Goal: Transaction & Acquisition: Purchase product/service

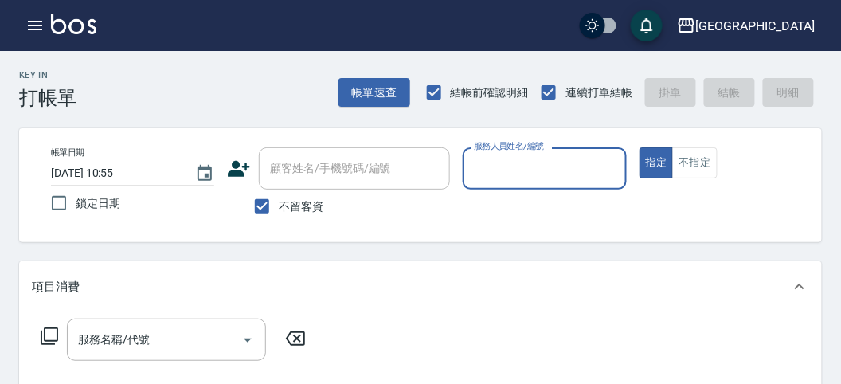
click at [526, 165] on input "服務人員姓名/編號" at bounding box center [544, 169] width 149 height 28
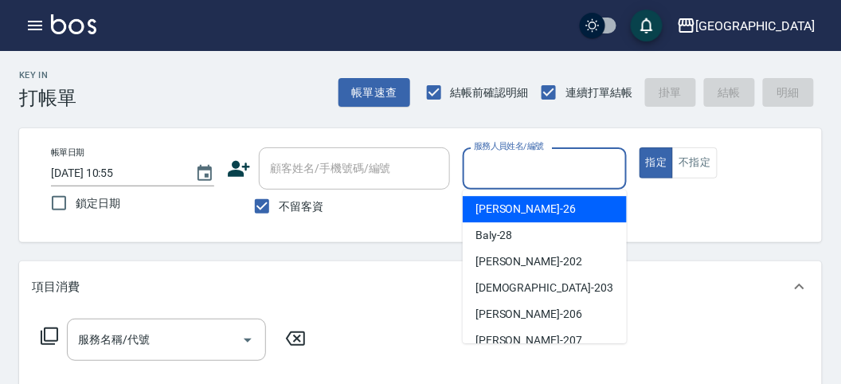
click at [572, 198] on div "[PERSON_NAME] -26" at bounding box center [545, 209] width 164 height 26
type input "[PERSON_NAME]-26"
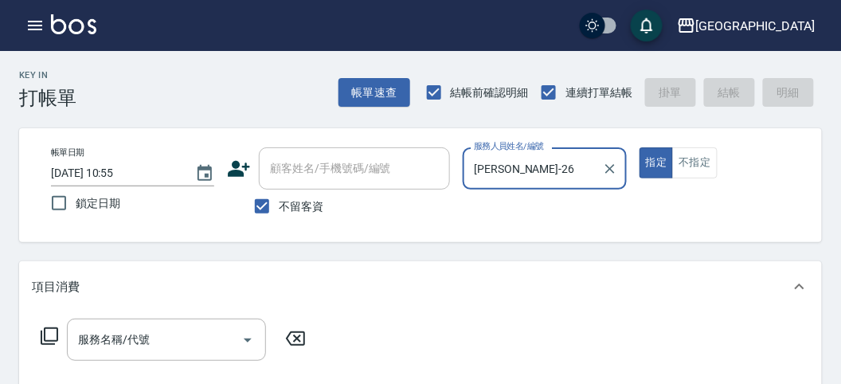
click at [42, 337] on icon at bounding box center [49, 336] width 19 height 19
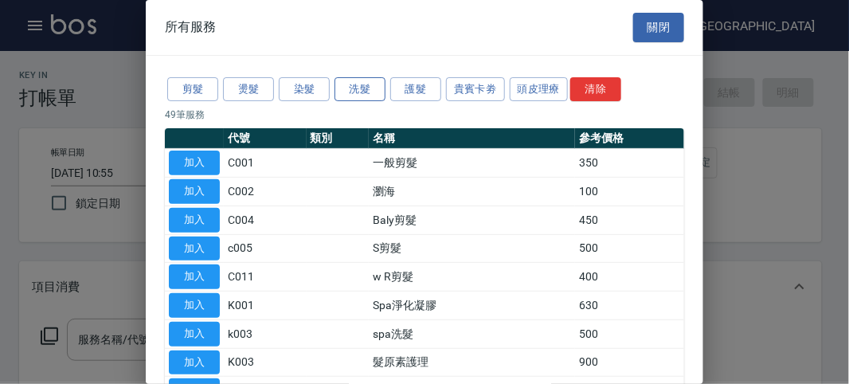
click at [366, 91] on button "洗髮" at bounding box center [360, 89] width 51 height 25
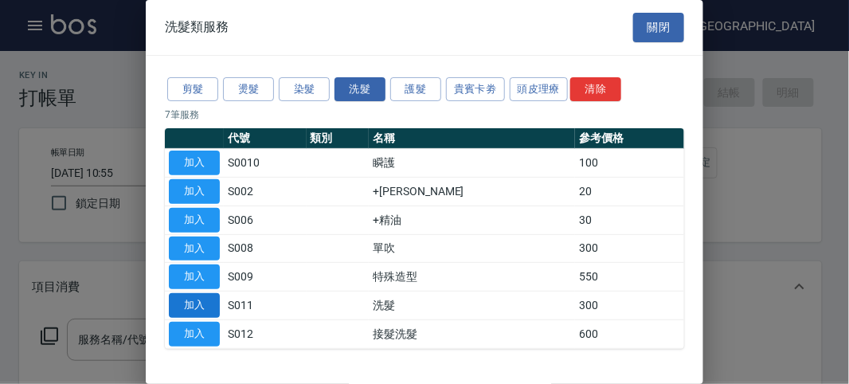
click at [194, 300] on button "加入" at bounding box center [194, 305] width 51 height 25
type input "洗髮(S011)"
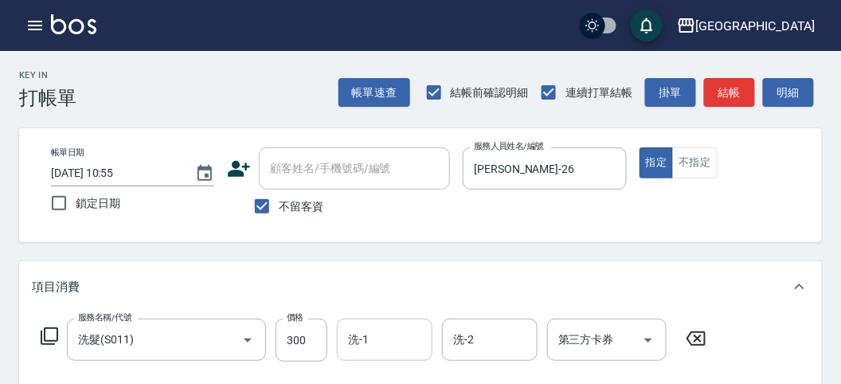
click at [349, 343] on input "洗-1" at bounding box center [384, 340] width 81 height 28
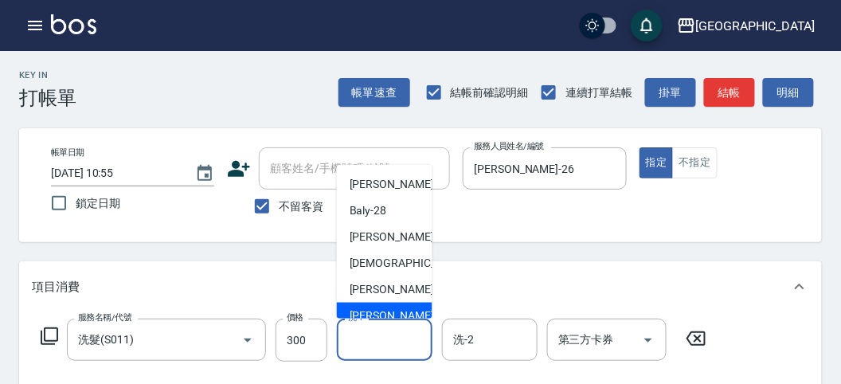
scroll to position [122, 0]
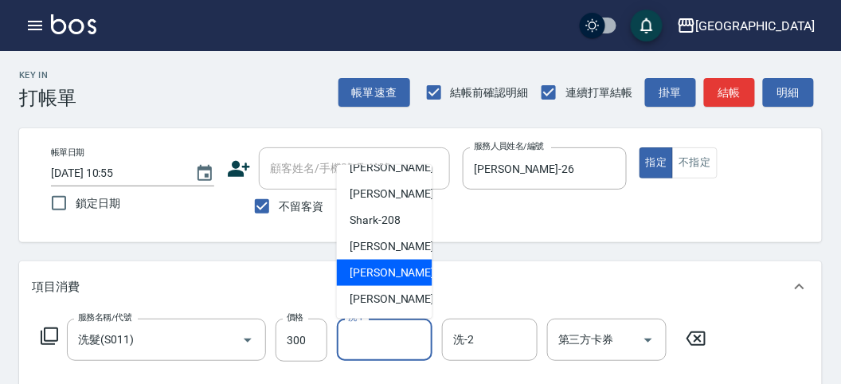
click at [377, 280] on span "Sammy -219" at bounding box center [403, 272] width 107 height 17
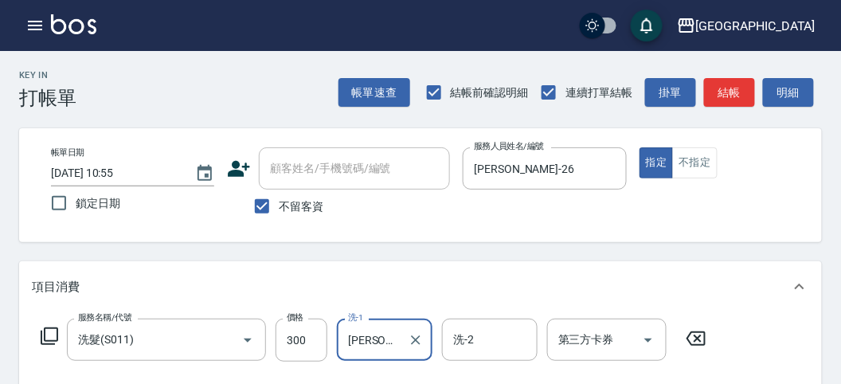
click at [392, 337] on input "Sammy-219" at bounding box center [372, 340] width 57 height 28
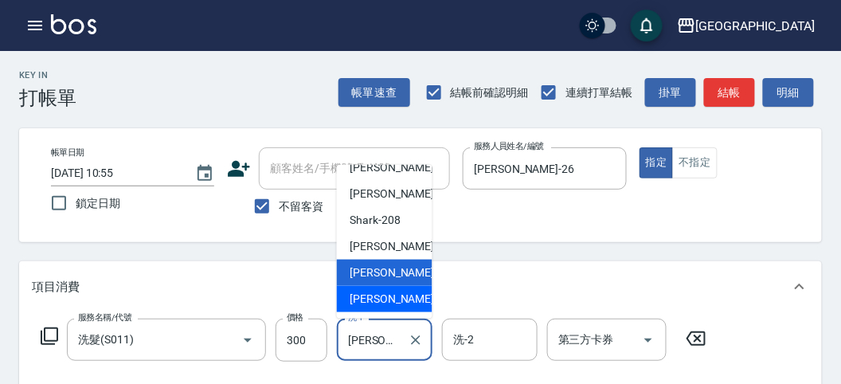
click at [366, 303] on span "吳文秀 -222" at bounding box center [403, 299] width 107 height 17
type input "吳文秀-222"
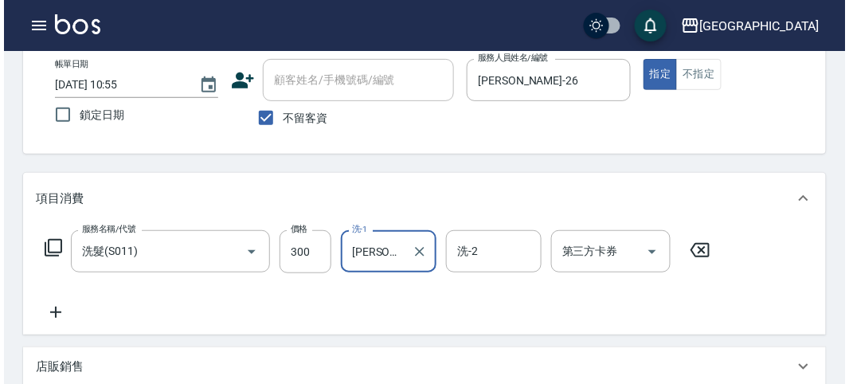
scroll to position [466, 0]
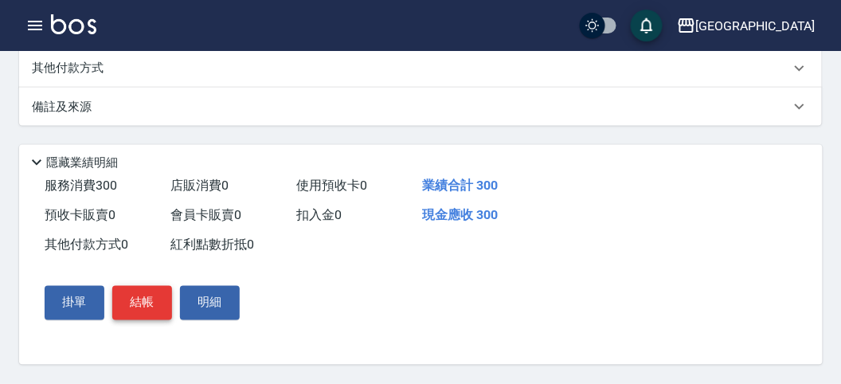
click at [153, 303] on button "結帳" at bounding box center [142, 302] width 60 height 33
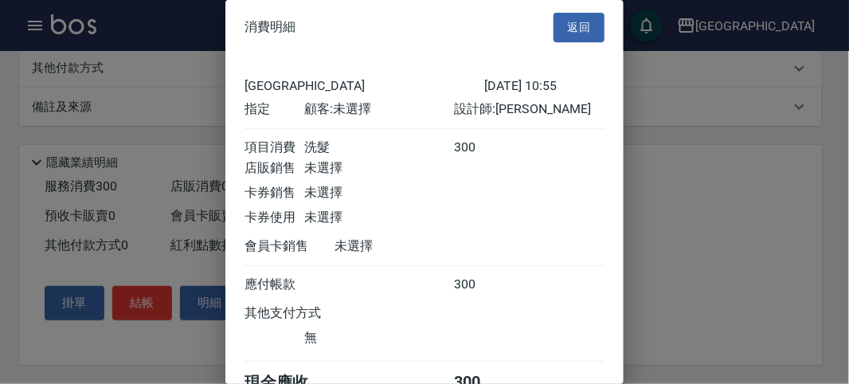
scroll to position [88, 0]
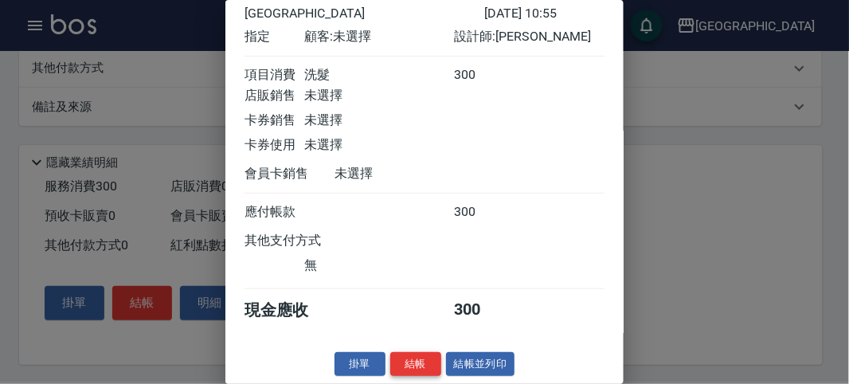
click at [424, 359] on button "結帳" at bounding box center [415, 364] width 51 height 25
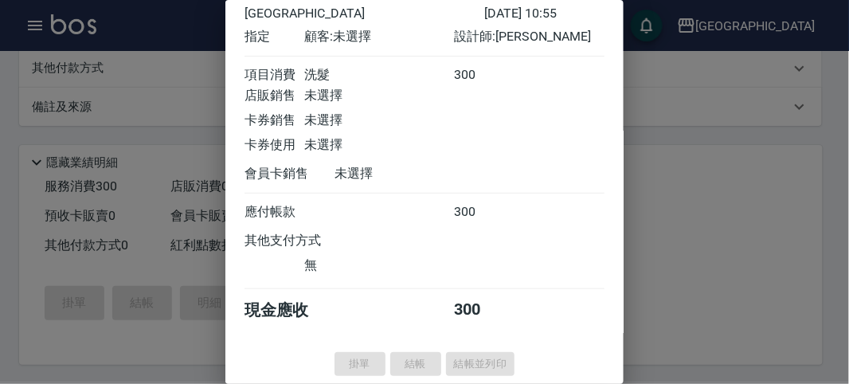
type input "2025/08/11 11:20"
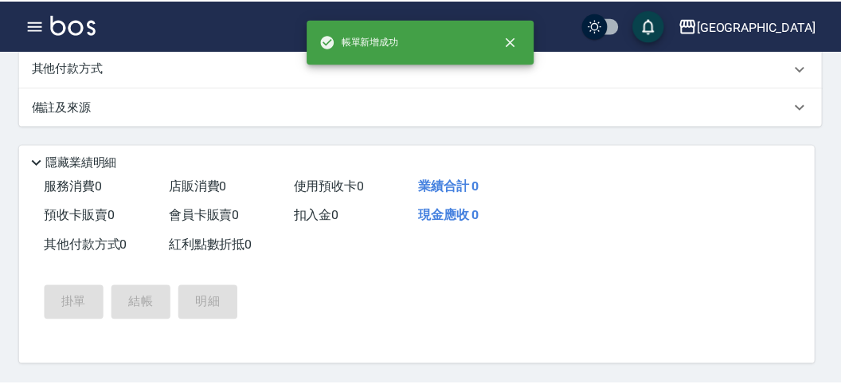
scroll to position [0, 0]
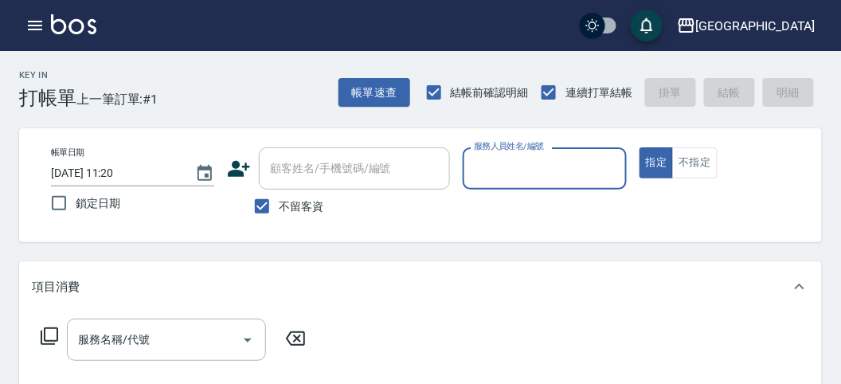
click at [715, 172] on button "不指定" at bounding box center [694, 162] width 45 height 31
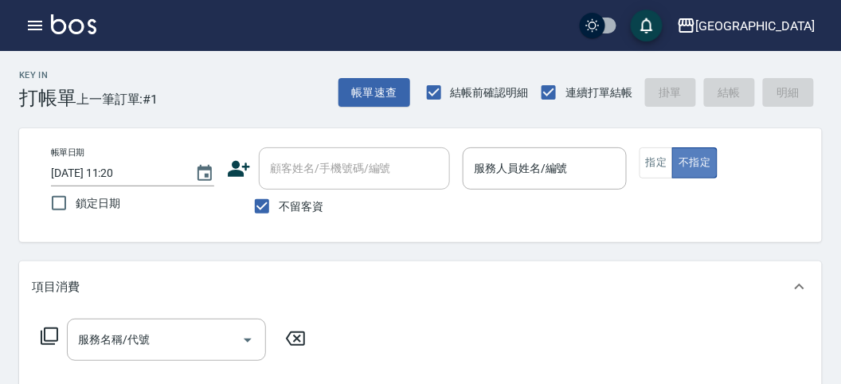
click at [707, 169] on button "不指定" at bounding box center [694, 162] width 45 height 31
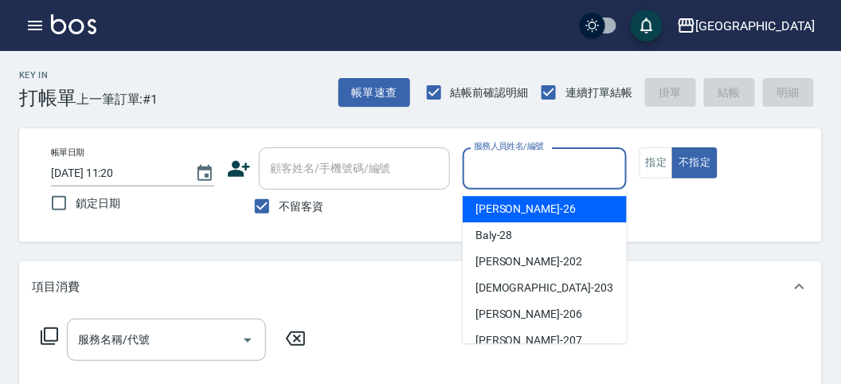
click at [495, 178] on input "服務人員姓名/編號" at bounding box center [544, 169] width 149 height 28
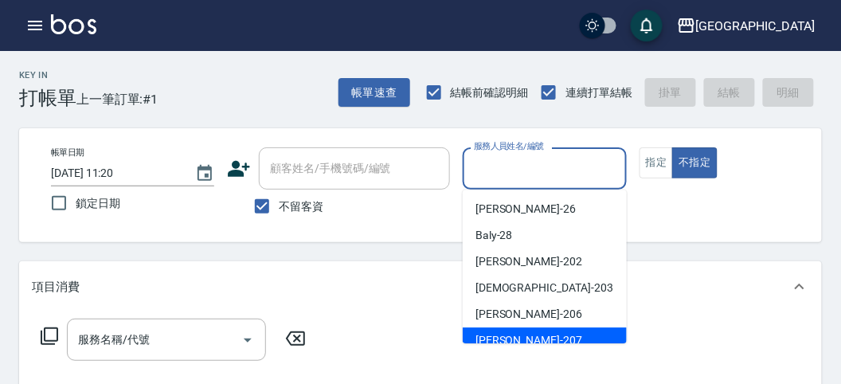
click at [523, 342] on div "Gary -207" at bounding box center [545, 340] width 164 height 26
type input "Gary-207"
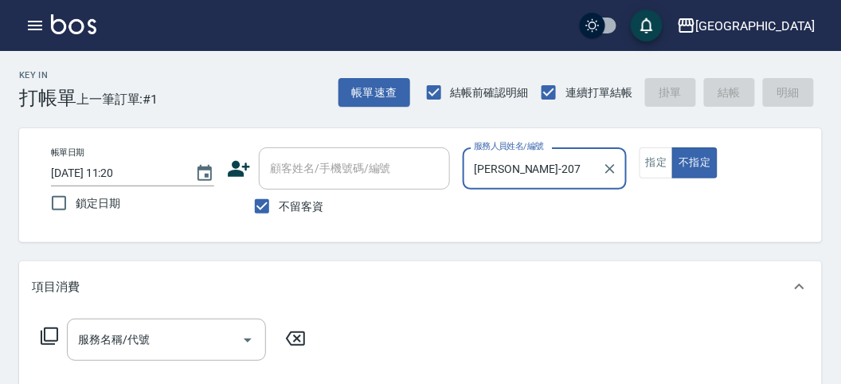
click at [50, 339] on icon at bounding box center [49, 336] width 19 height 19
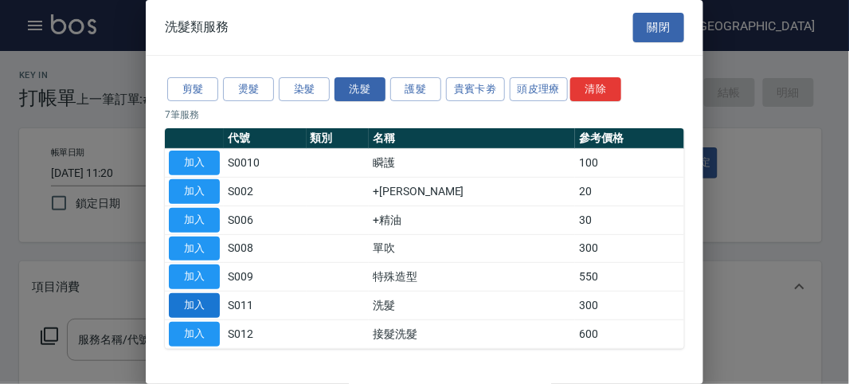
click at [203, 307] on button "加入" at bounding box center [194, 305] width 51 height 25
type input "洗髮(S011)"
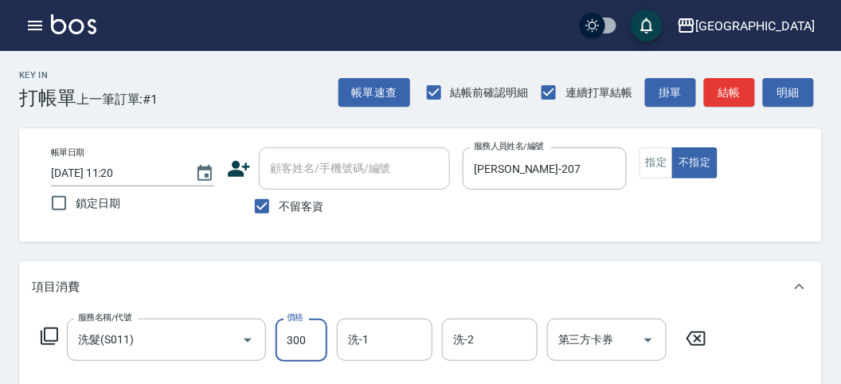
click at [296, 326] on input "300" at bounding box center [302, 340] width 52 height 43
type input "350"
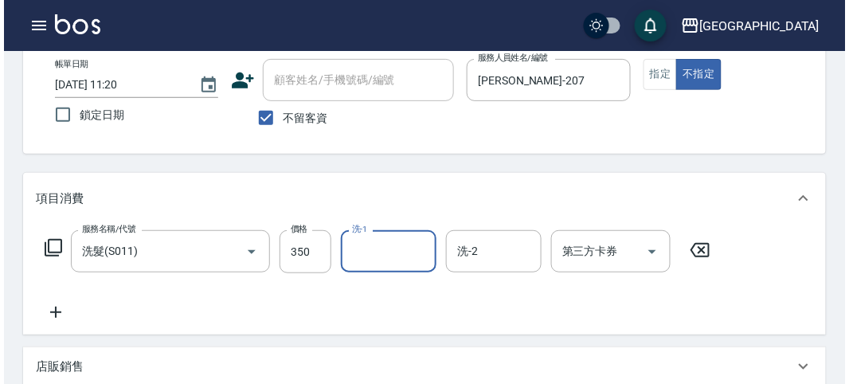
scroll to position [466, 0]
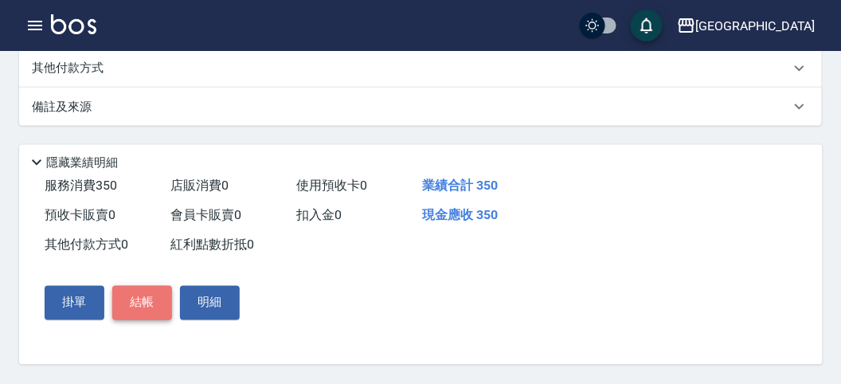
click at [122, 305] on button "結帳" at bounding box center [142, 302] width 60 height 33
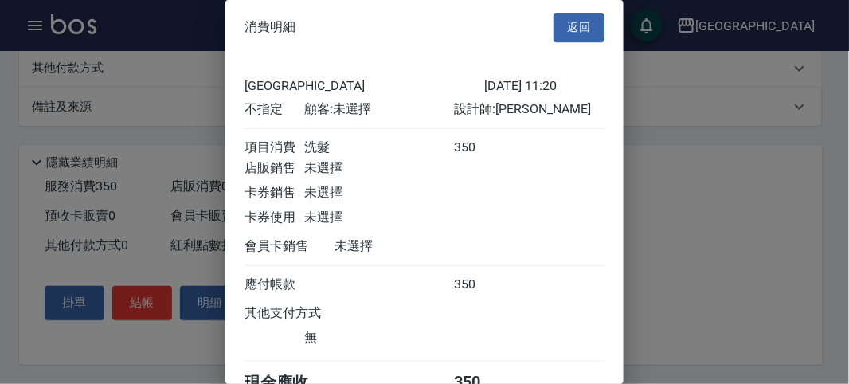
scroll to position [88, 0]
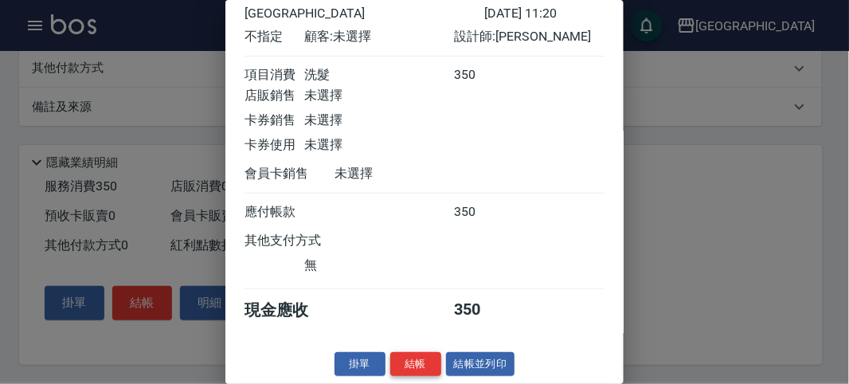
click at [424, 357] on button "結帳" at bounding box center [415, 364] width 51 height 25
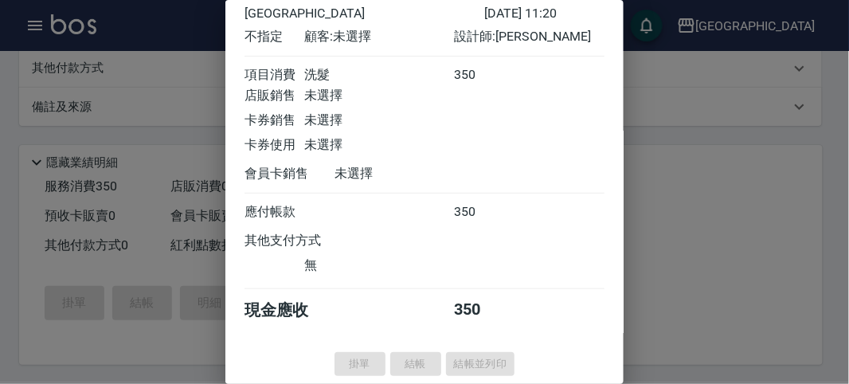
type input "[DATE] 11:46"
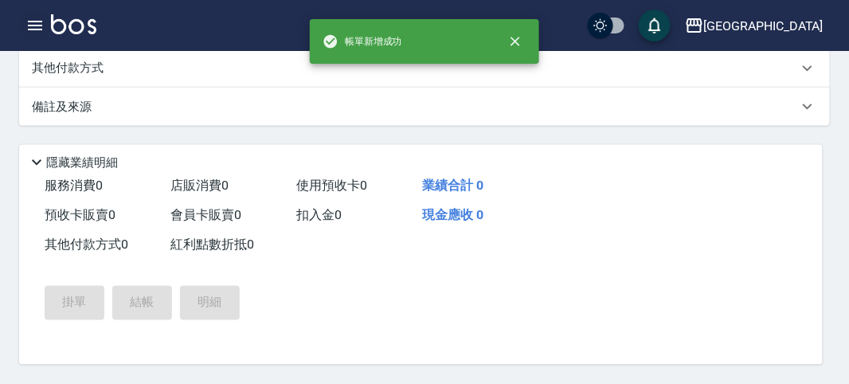
scroll to position [0, 0]
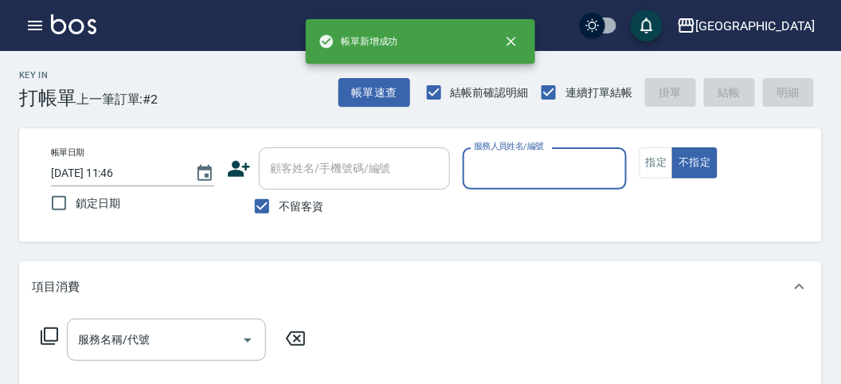
click at [38, 31] on icon "button" at bounding box center [34, 25] width 19 height 19
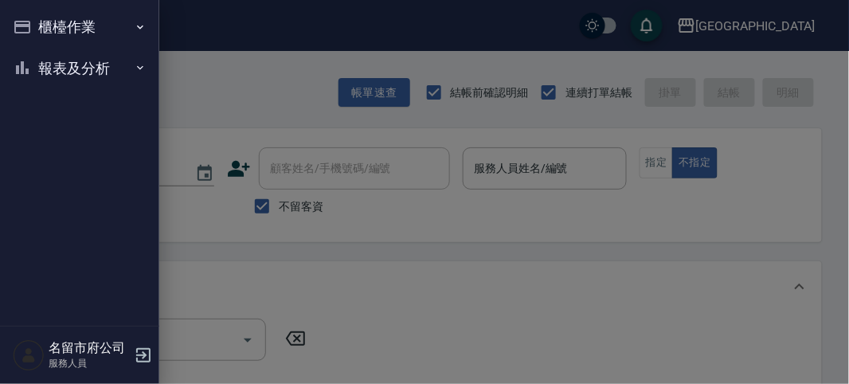
click at [39, 61] on button "報表及分析" at bounding box center [79, 68] width 147 height 41
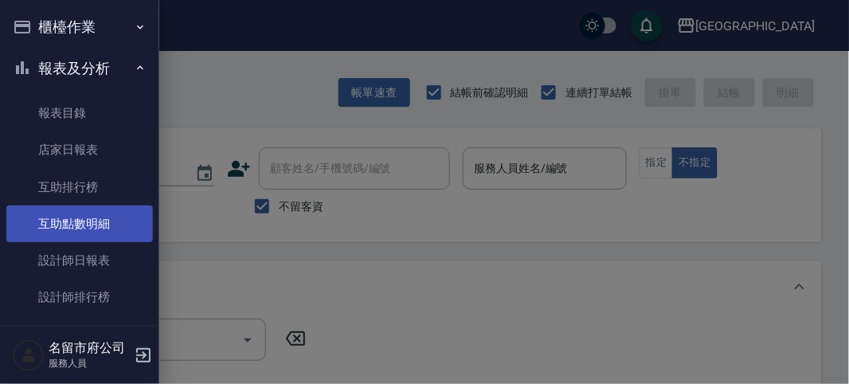
scroll to position [50, 0]
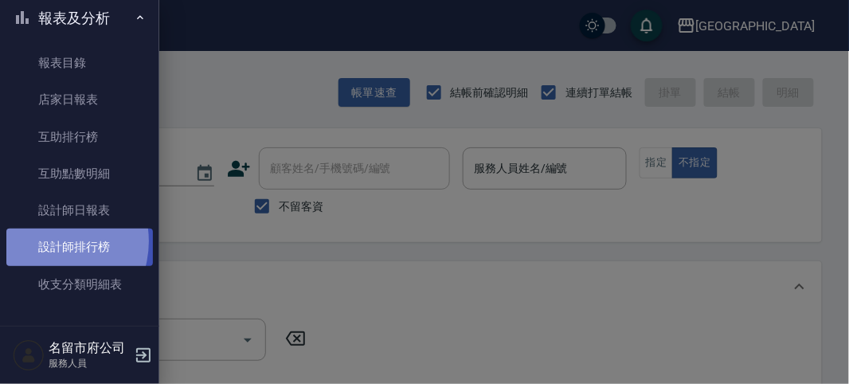
click at [49, 241] on link "設計師排行榜" at bounding box center [79, 247] width 147 height 37
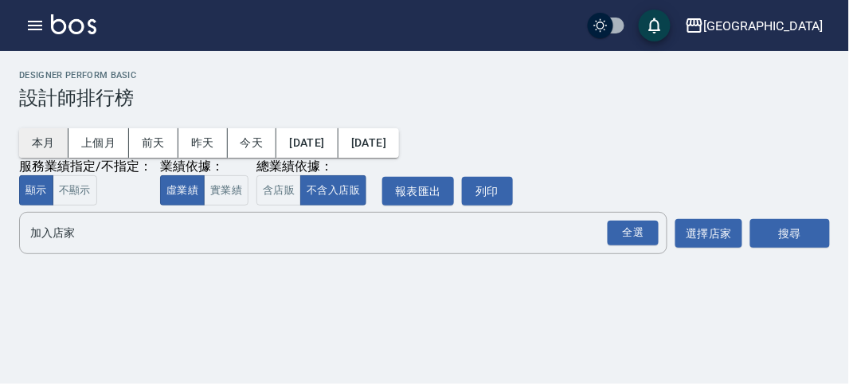
click at [37, 154] on button "本月" at bounding box center [43, 142] width 49 height 29
click at [632, 235] on div "全選" at bounding box center [633, 233] width 51 height 25
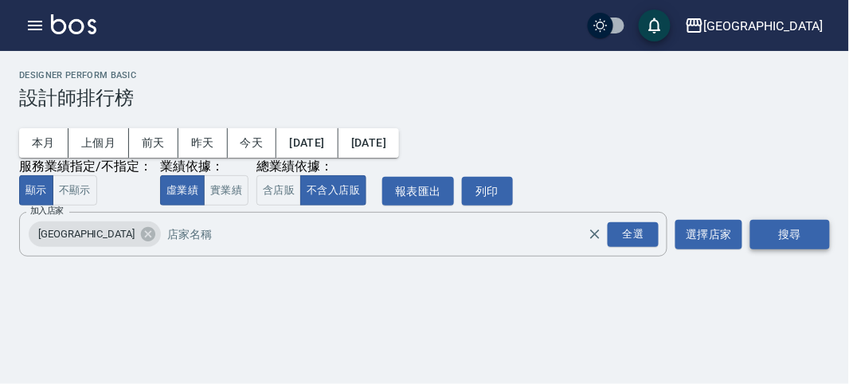
click at [780, 222] on button "搜尋" at bounding box center [790, 234] width 80 height 29
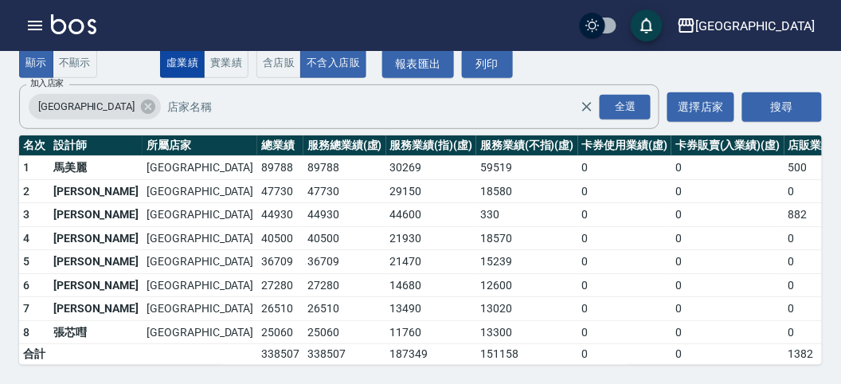
scroll to position [50, 0]
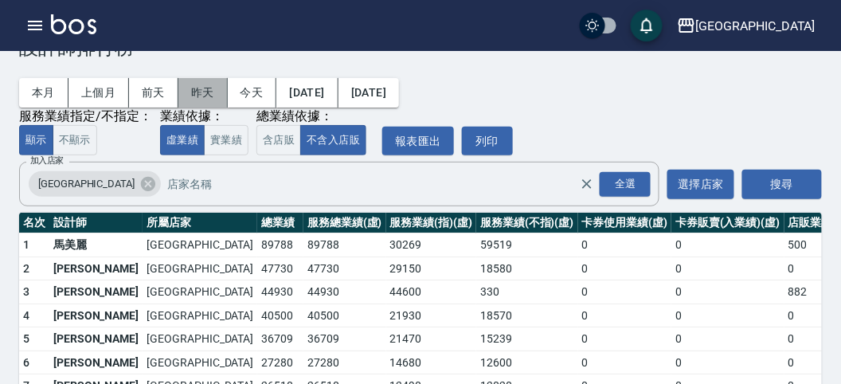
click at [213, 96] on button "昨天" at bounding box center [202, 92] width 49 height 29
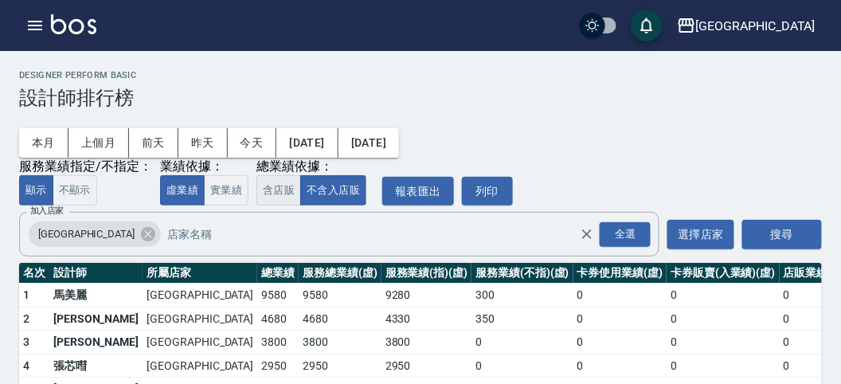
scroll to position [69, 0]
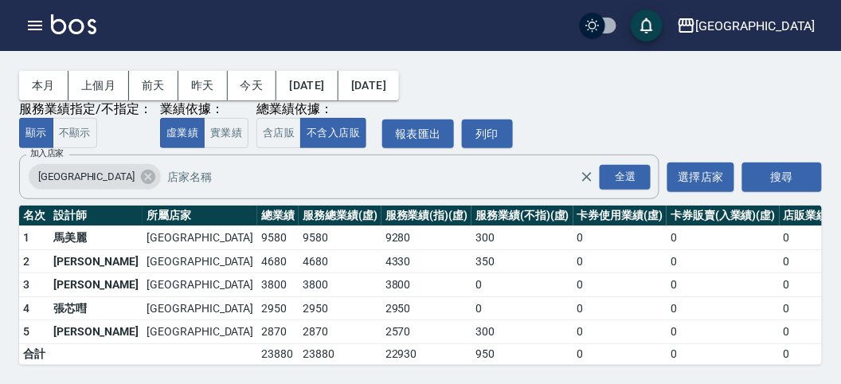
click at [69, 29] on img at bounding box center [73, 24] width 45 height 20
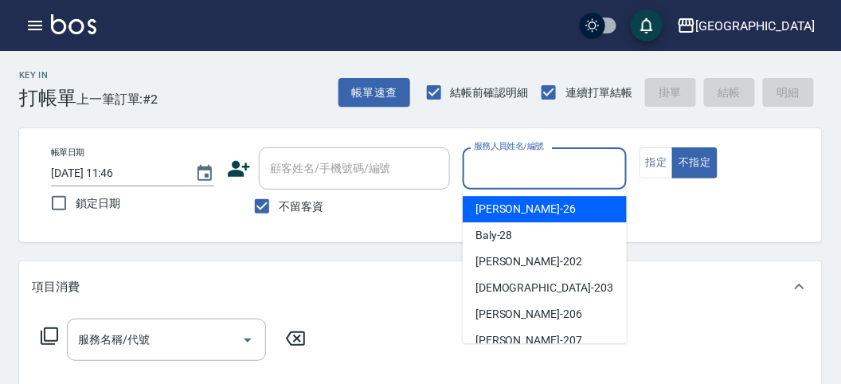
click at [525, 166] on input "服務人員姓名/編號" at bounding box center [544, 169] width 149 height 28
click at [530, 201] on div "[PERSON_NAME] -26" at bounding box center [545, 209] width 164 height 26
type input "[PERSON_NAME]-26"
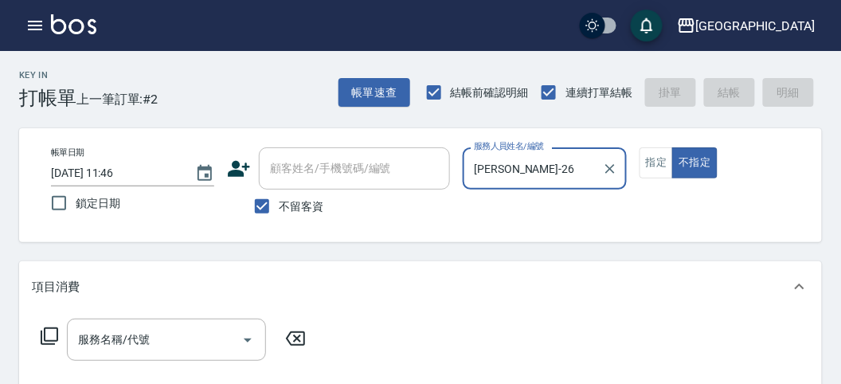
click at [51, 330] on icon at bounding box center [49, 336] width 19 height 19
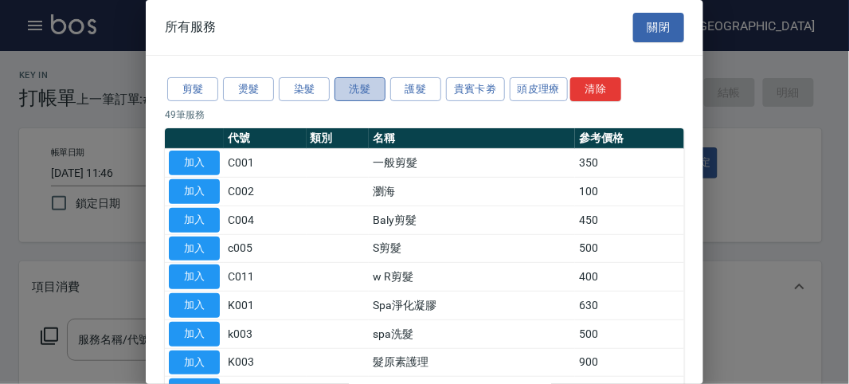
click at [360, 86] on button "洗髮" at bounding box center [360, 89] width 51 height 25
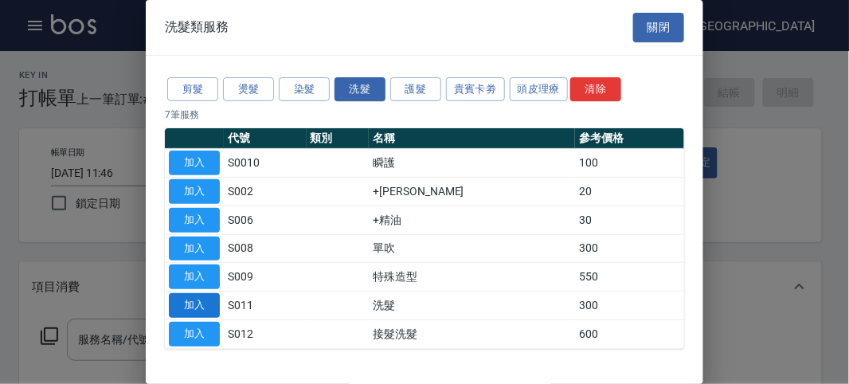
click at [190, 307] on button "加入" at bounding box center [194, 305] width 51 height 25
type input "洗髮(S011)"
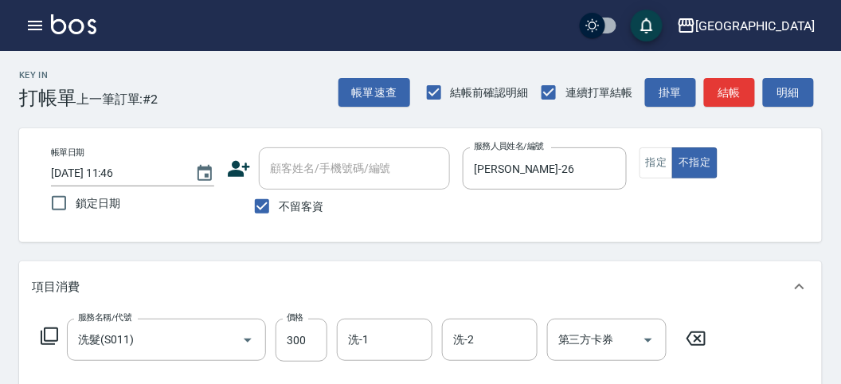
click at [49, 331] on icon at bounding box center [49, 336] width 19 height 19
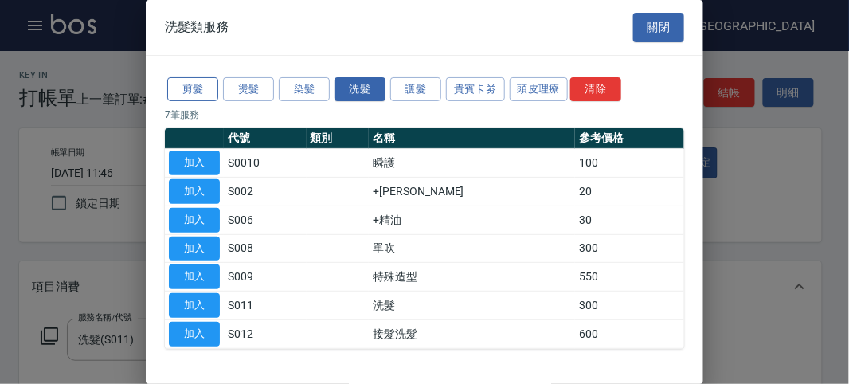
click at [199, 83] on button "剪髮" at bounding box center [192, 89] width 51 height 25
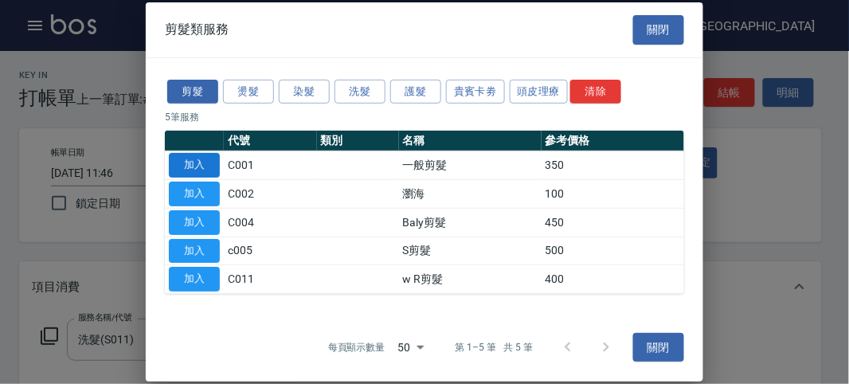
click at [213, 166] on button "加入" at bounding box center [194, 165] width 51 height 25
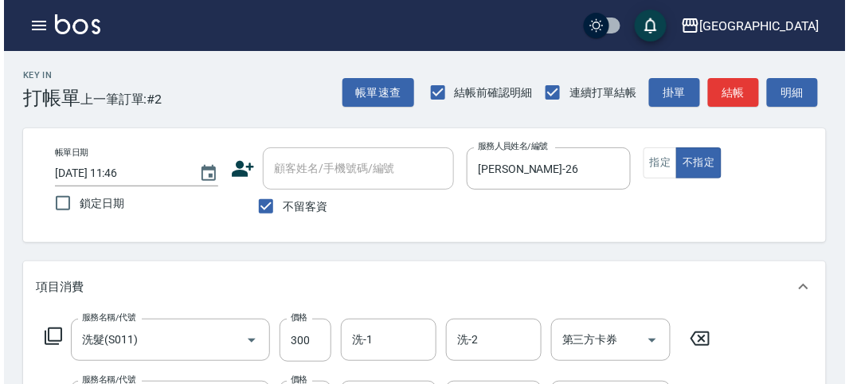
scroll to position [528, 0]
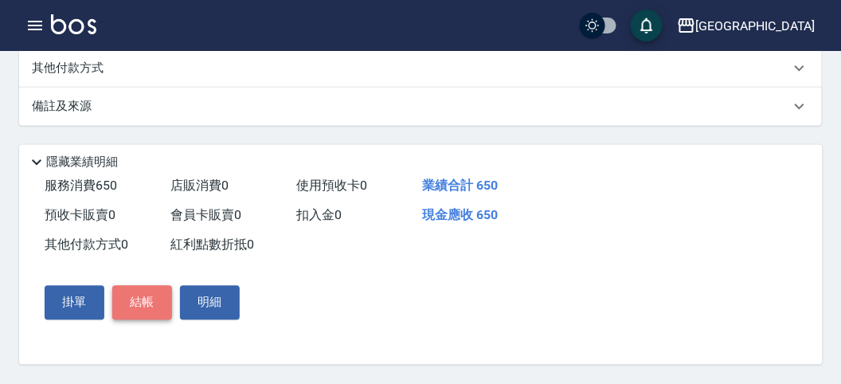
click at [155, 297] on button "結帳" at bounding box center [142, 302] width 60 height 33
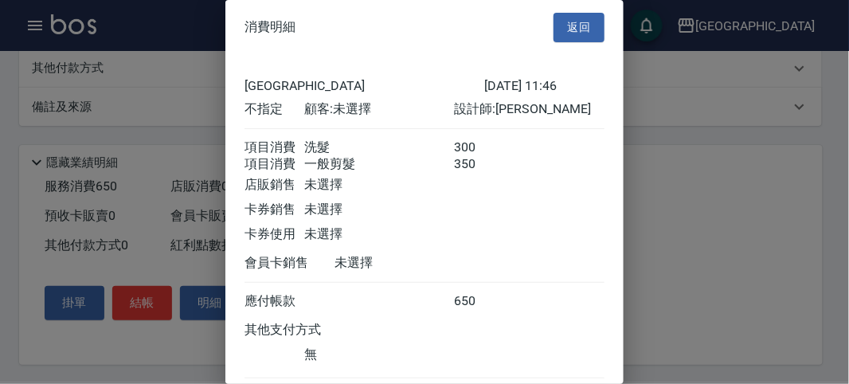
scroll to position [106, 0]
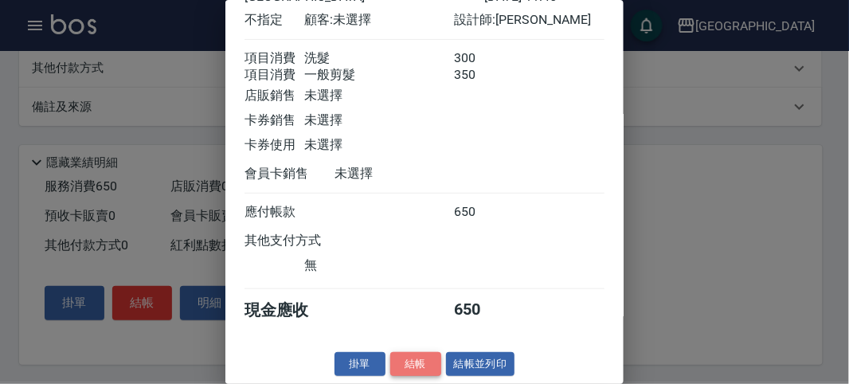
click at [426, 357] on button "結帳" at bounding box center [415, 364] width 51 height 25
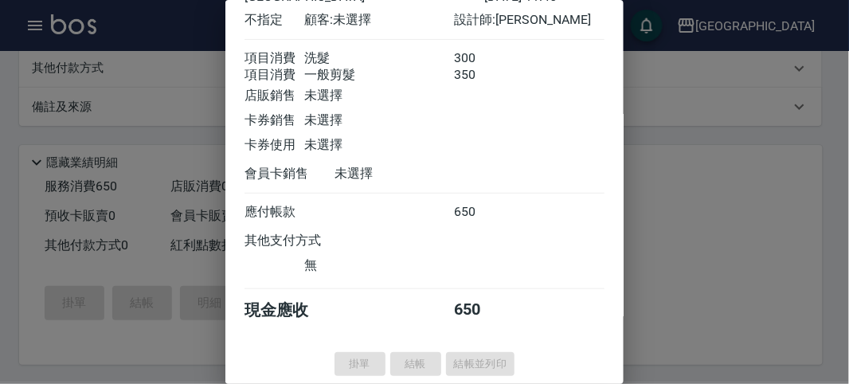
type input "[DATE] 11:59"
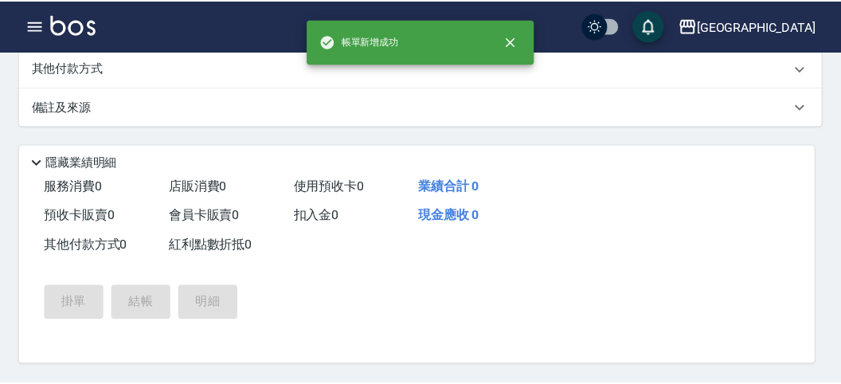
scroll to position [0, 0]
